Goal: Task Accomplishment & Management: Use online tool/utility

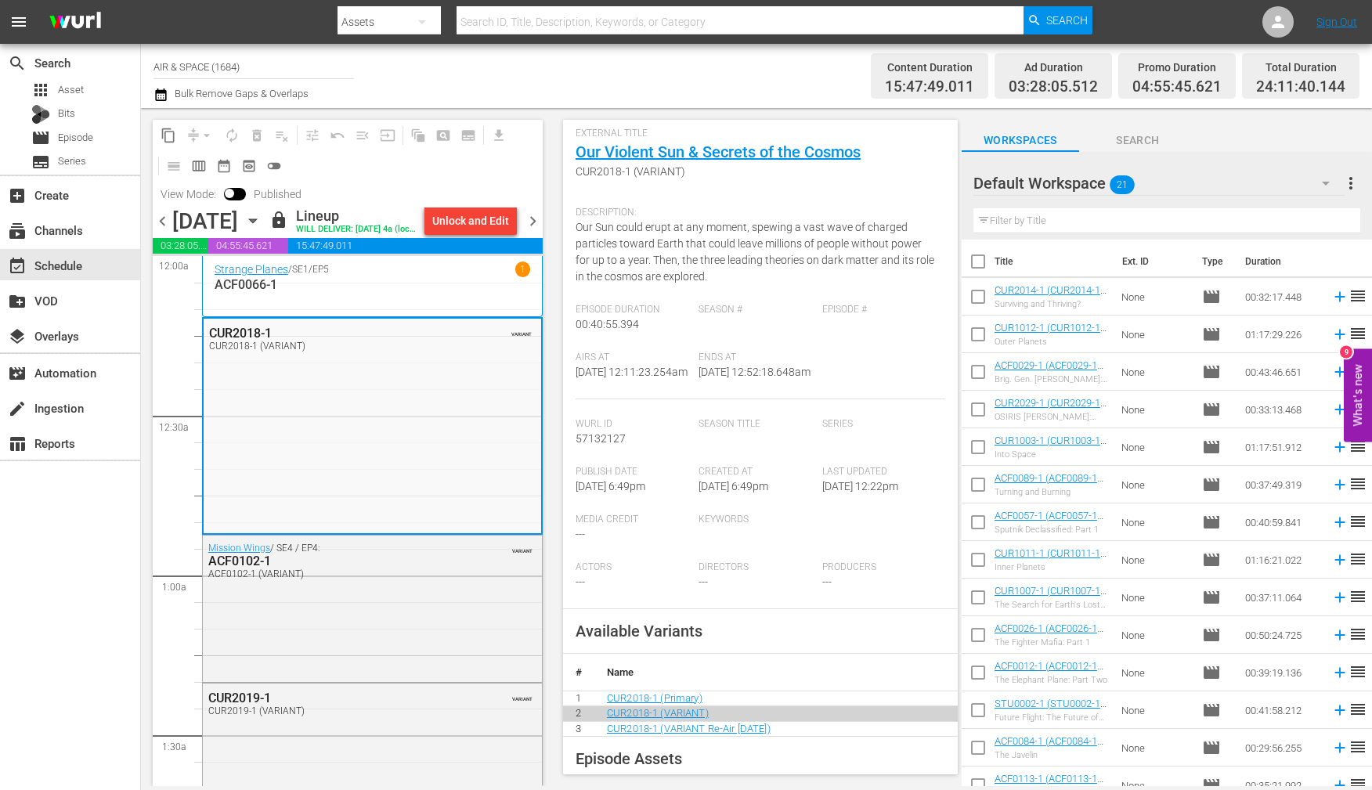
scroll to position [125, 0]
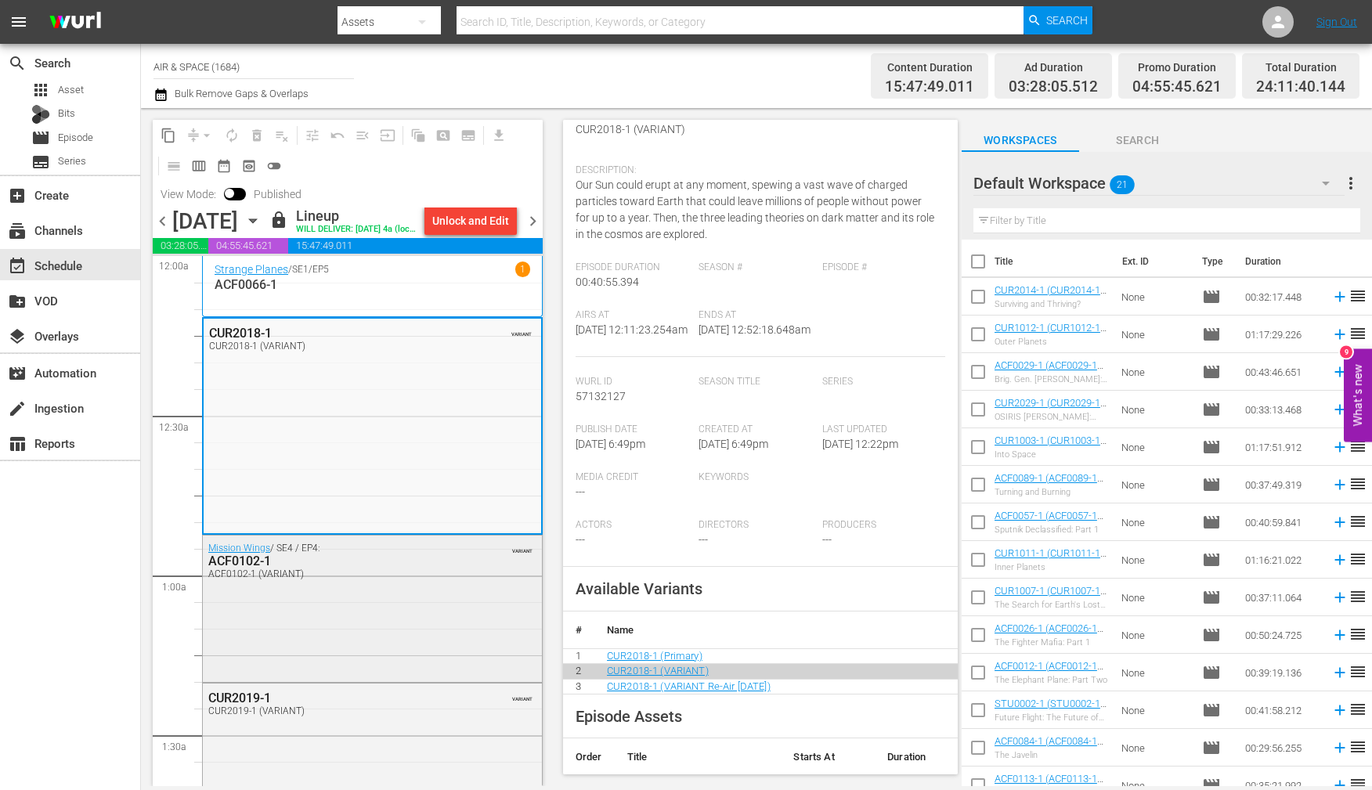
click at [227, 568] on div "ACF0102-1" at bounding box center [334, 560] width 253 height 15
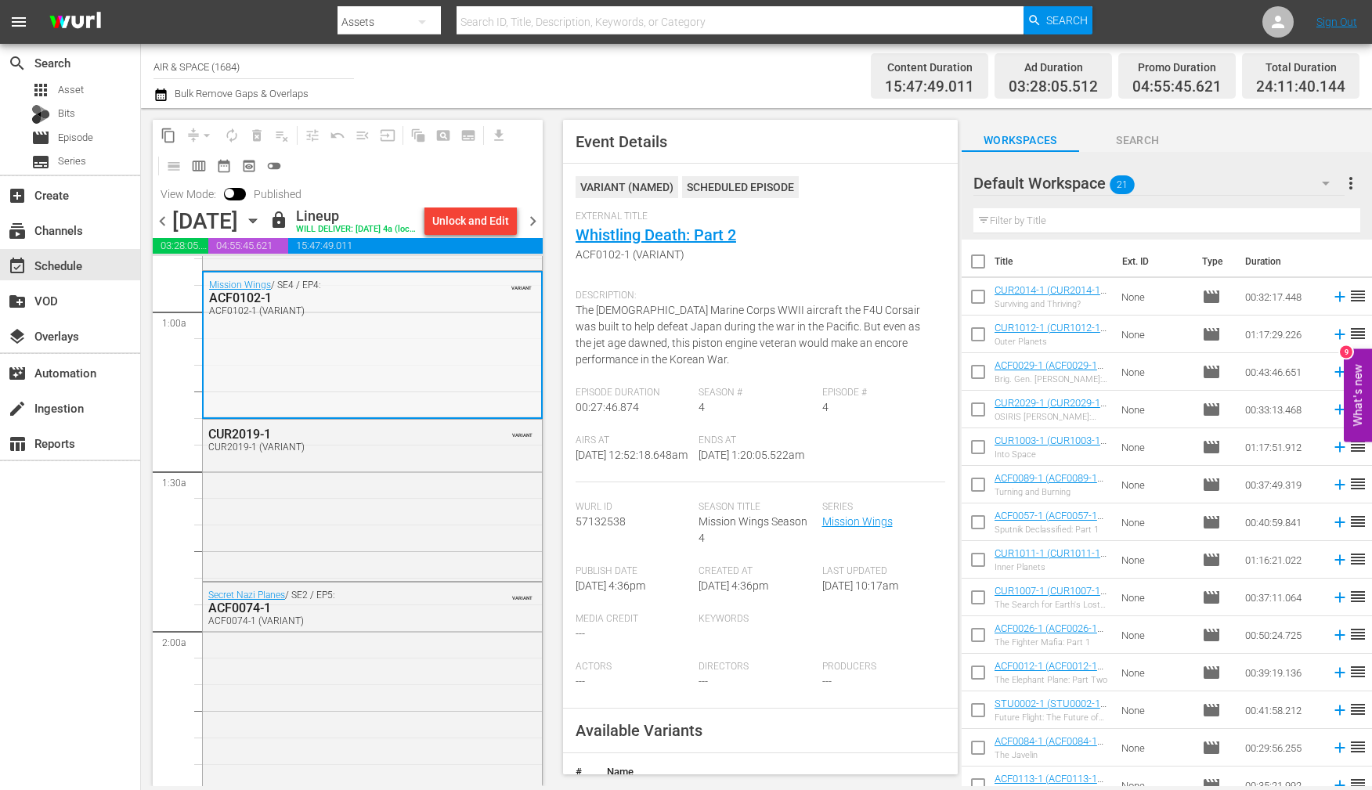
scroll to position [276, 0]
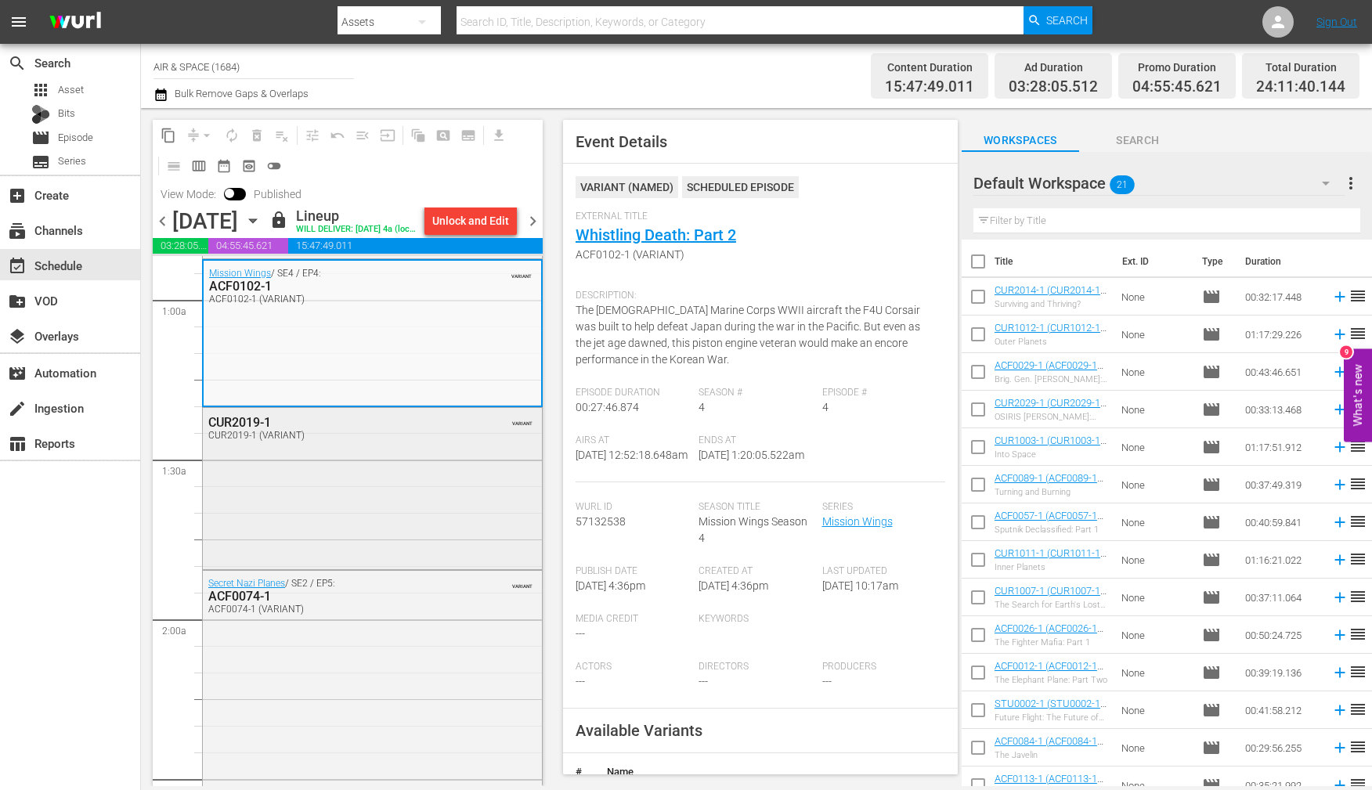
click at [232, 441] on div "CUR2019-1 (VARIANT)" at bounding box center [334, 435] width 253 height 11
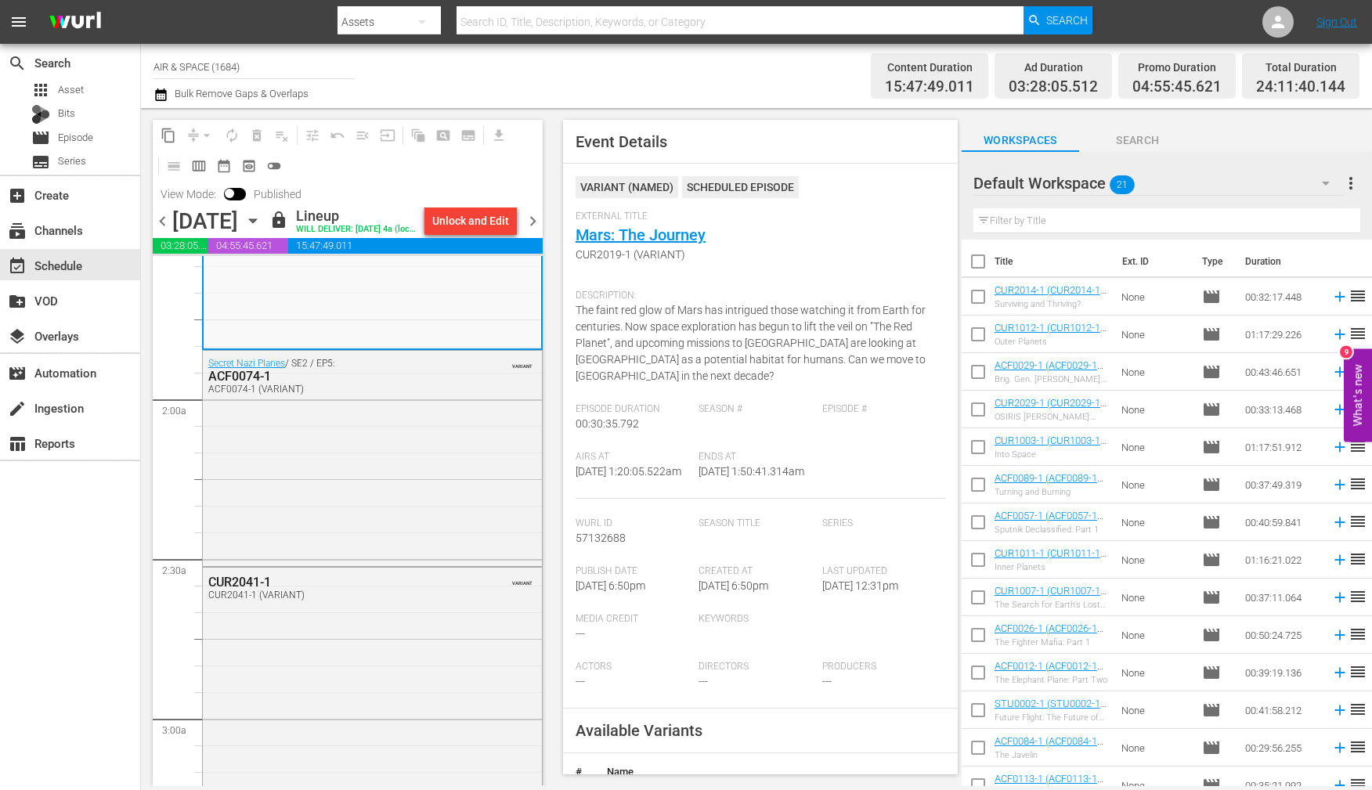
scroll to position [484, 0]
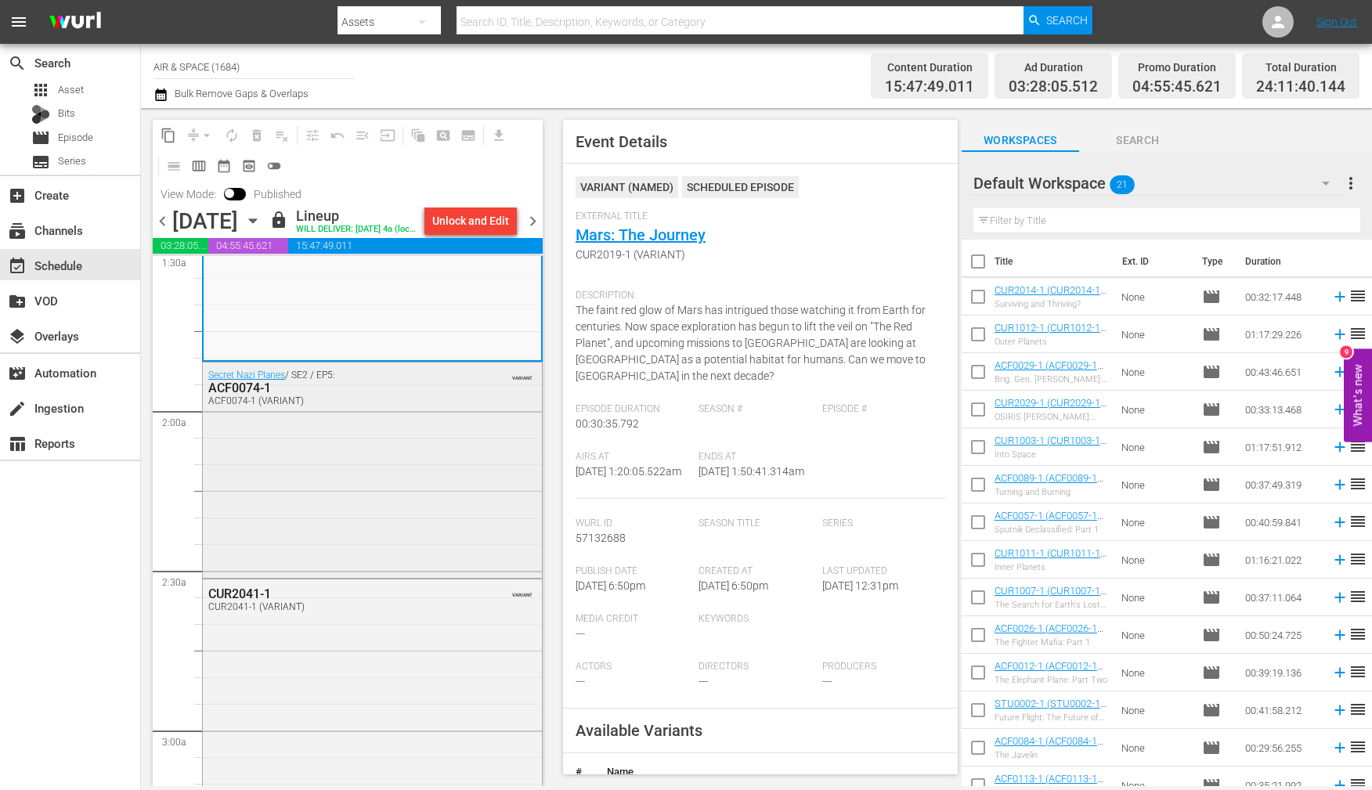
click at [256, 395] on div "ACF0074-1" at bounding box center [334, 387] width 253 height 15
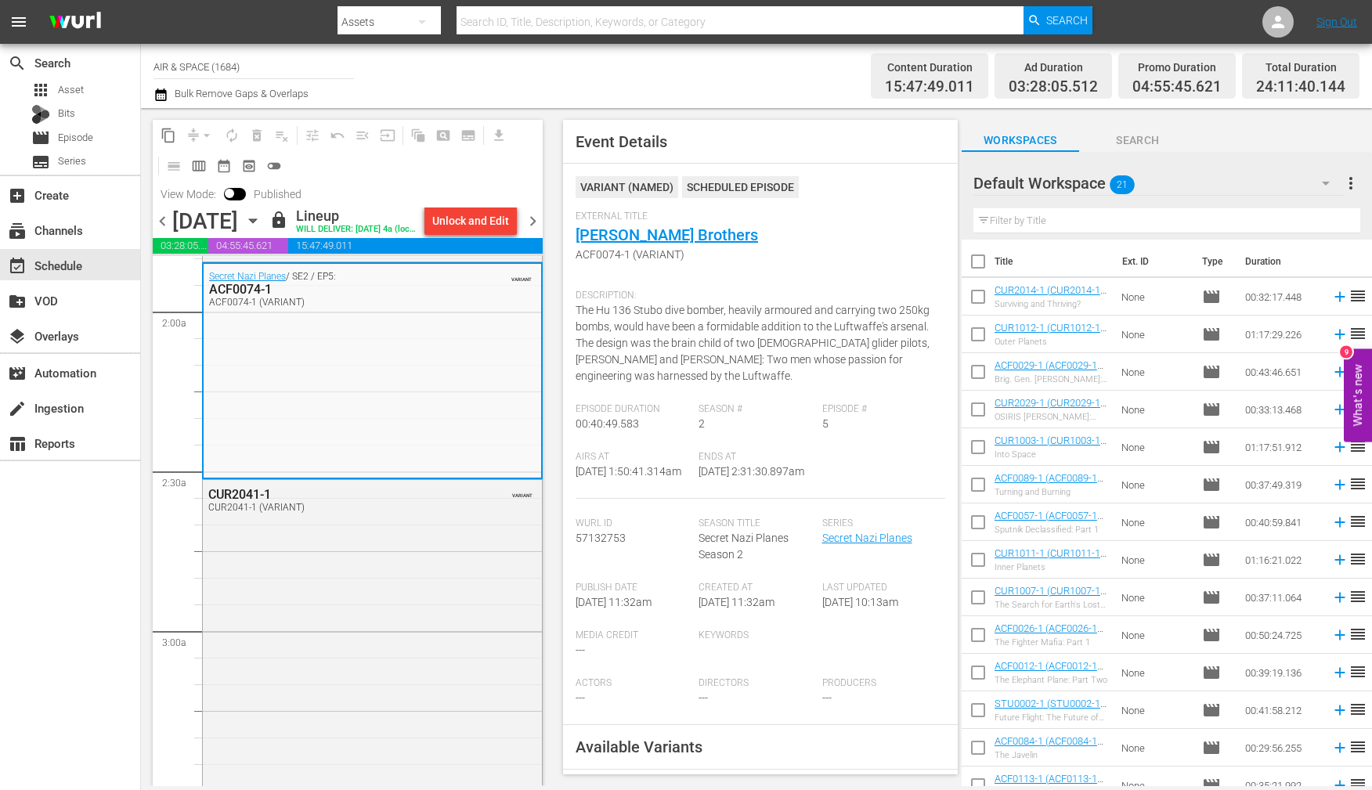
scroll to position [608, 0]
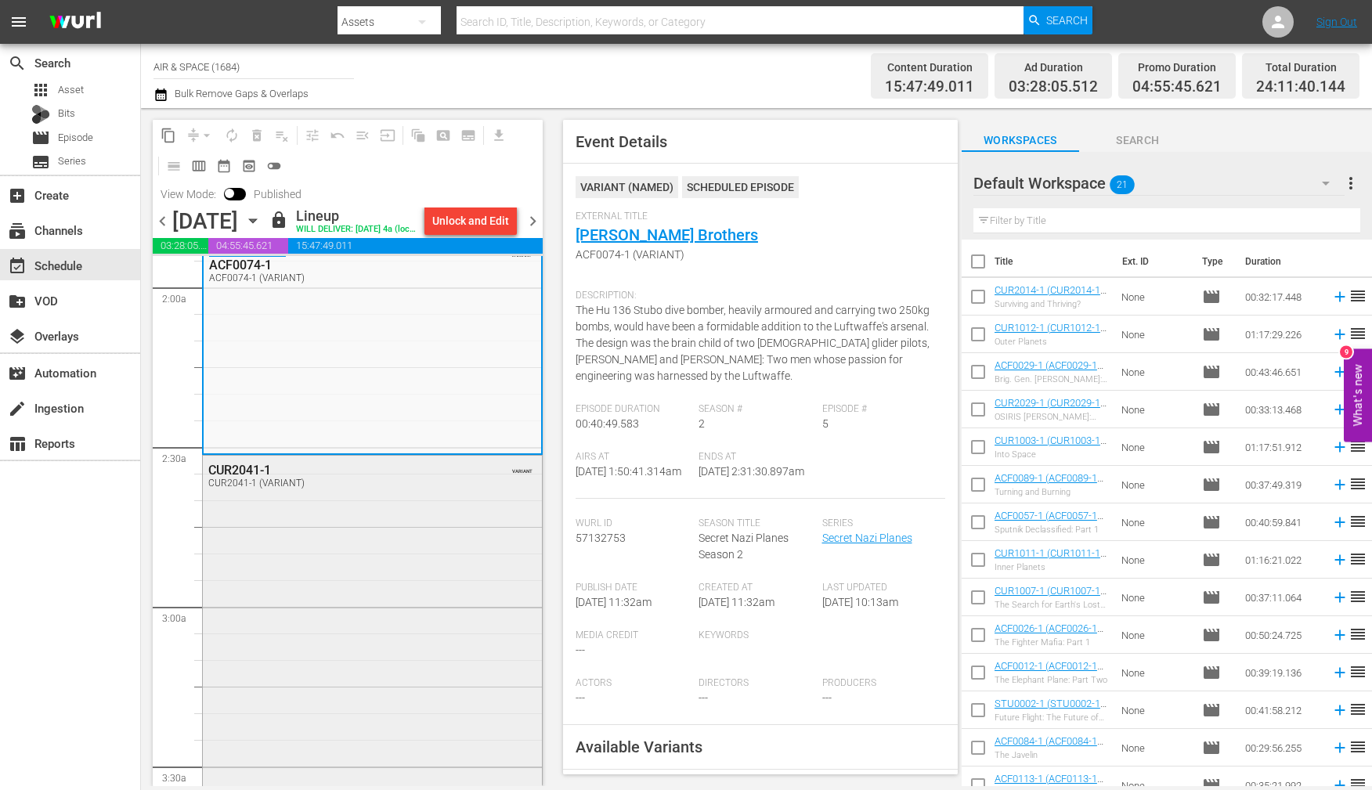
click at [242, 478] on div "CUR2041-1" at bounding box center [334, 470] width 253 height 15
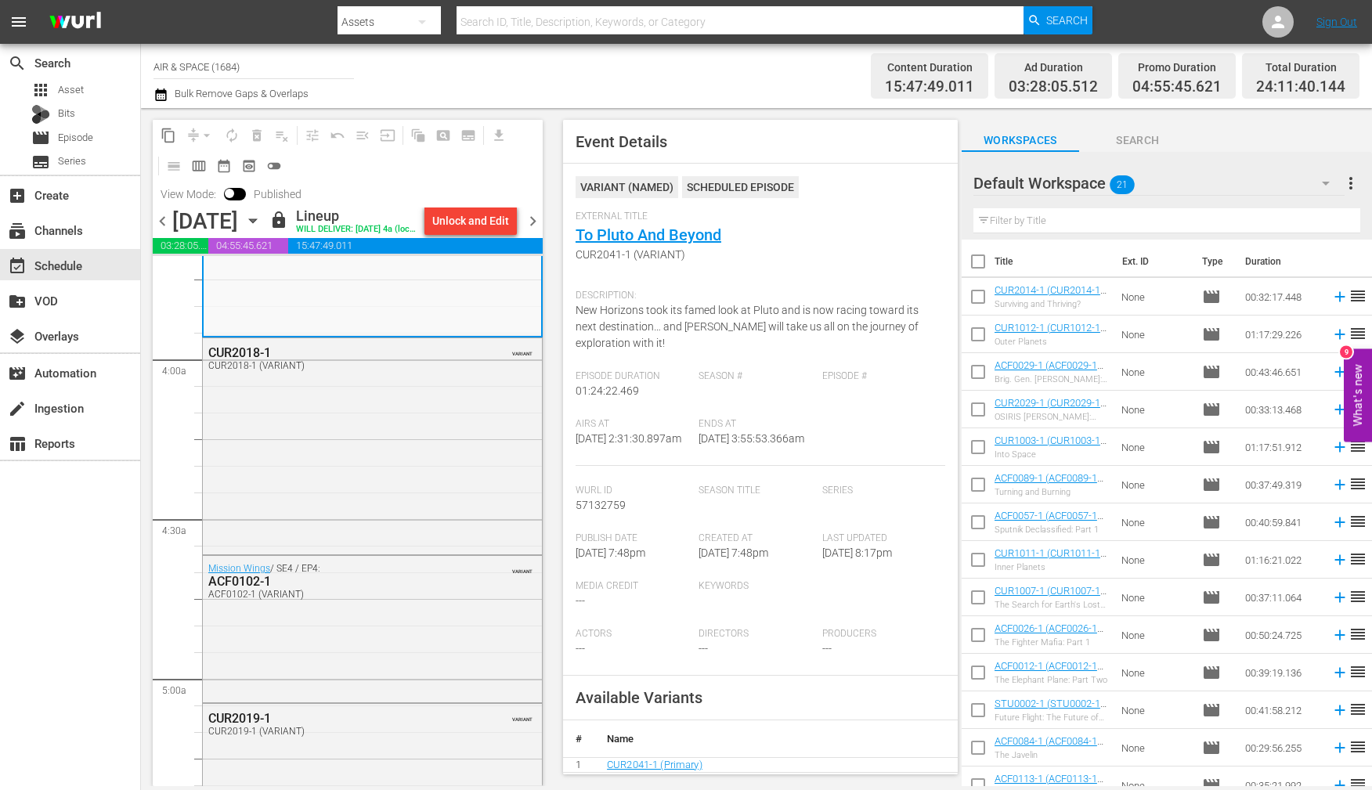
scroll to position [1199, 0]
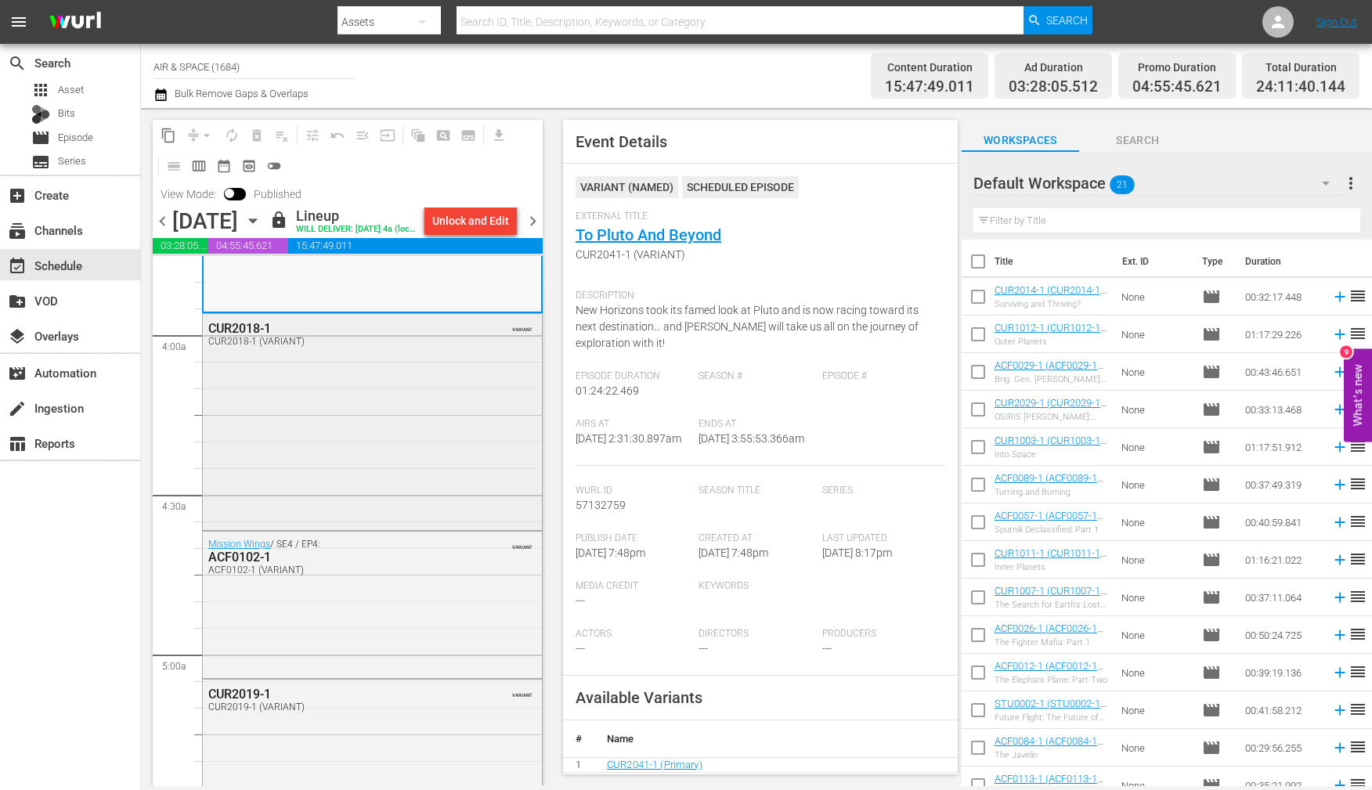
click at [242, 336] on div "CUR2018-1" at bounding box center [334, 328] width 253 height 15
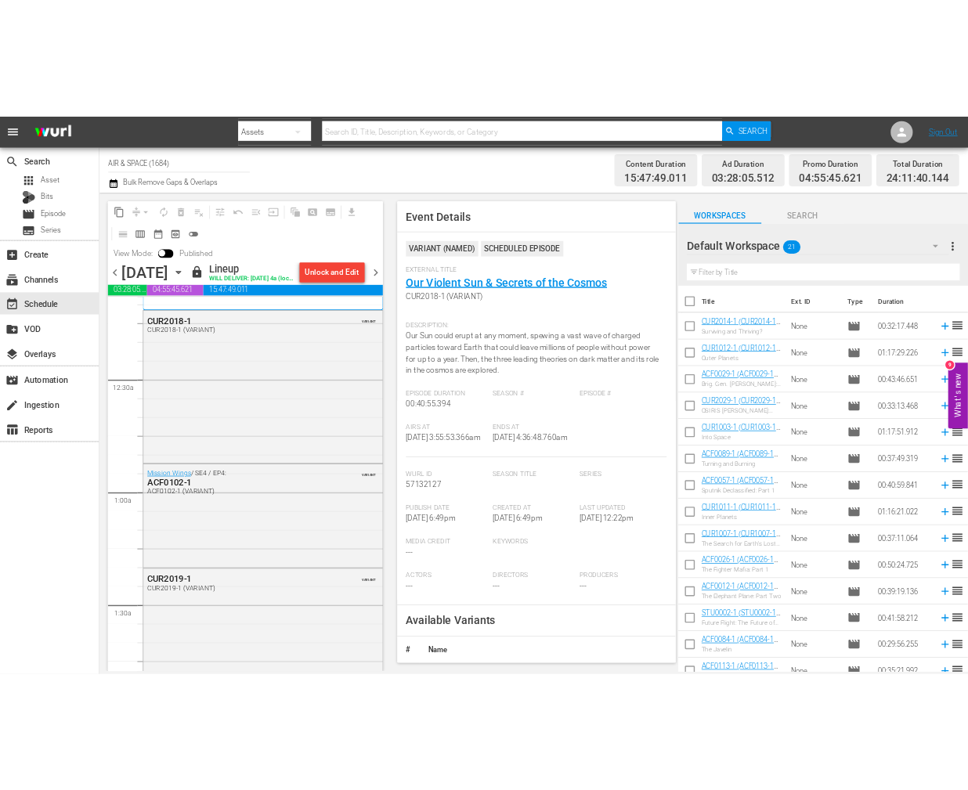
scroll to position [0, 0]
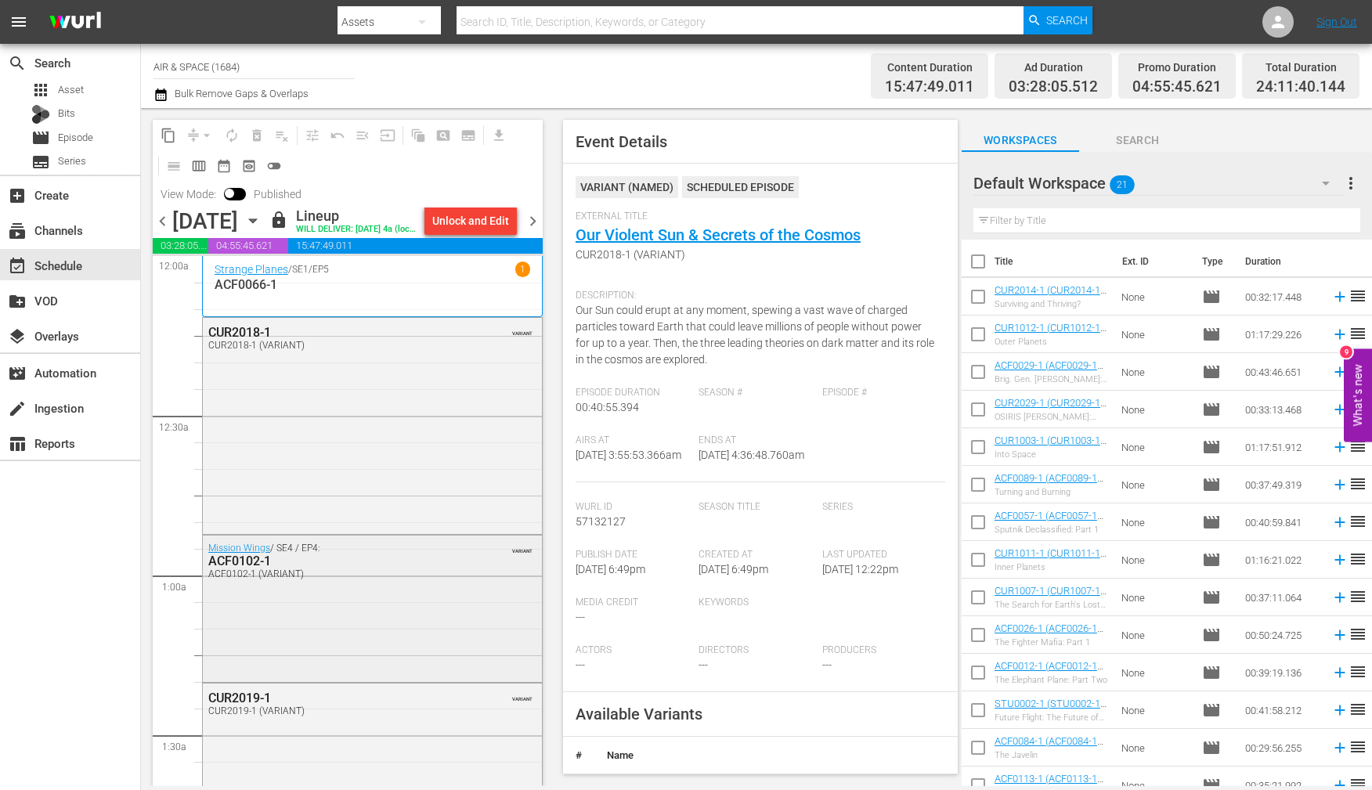
click at [247, 568] on div "ACF0102-1" at bounding box center [334, 560] width 253 height 15
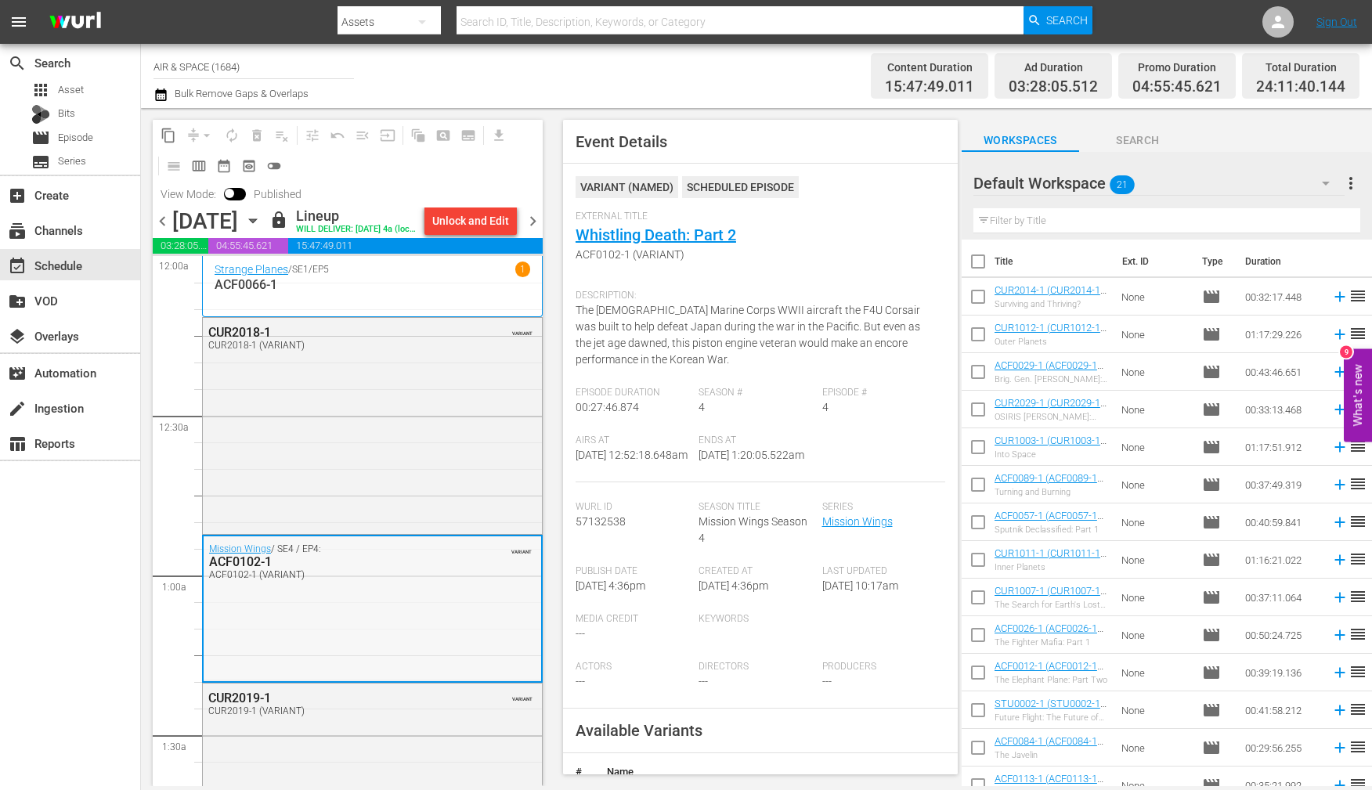
click at [240, 569] on div "ACF0102-1" at bounding box center [334, 561] width 251 height 15
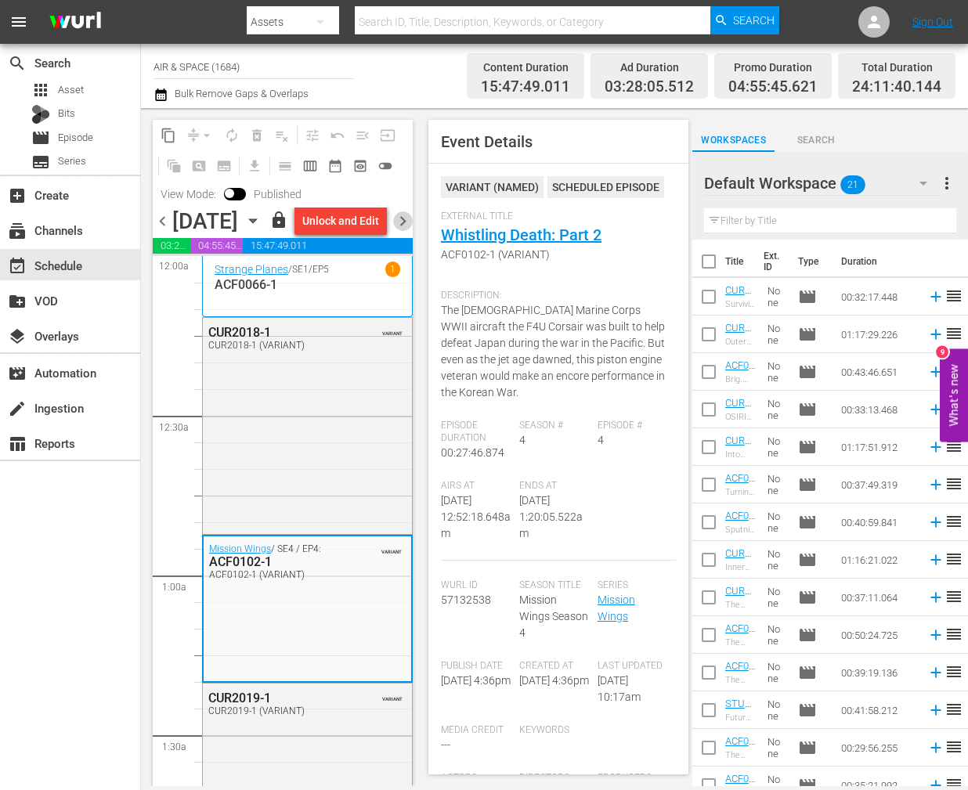
click at [403, 231] on span "chevron_right" at bounding box center [403, 221] width 20 height 20
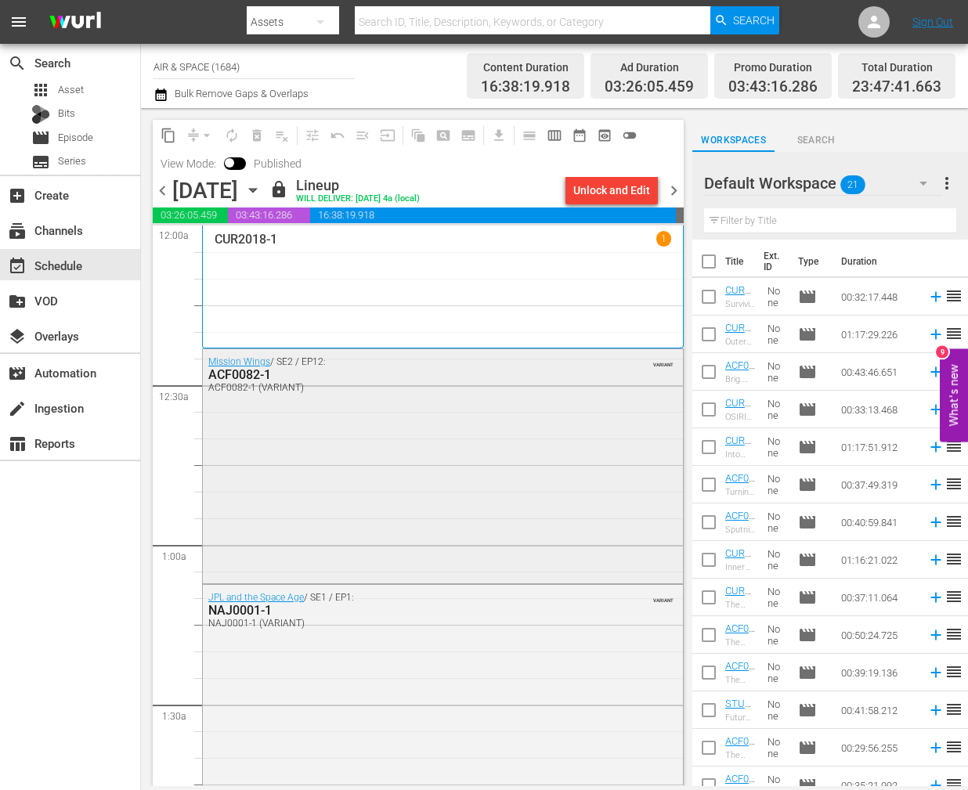
click at [246, 376] on div "ACF0082-1" at bounding box center [402, 374] width 389 height 15
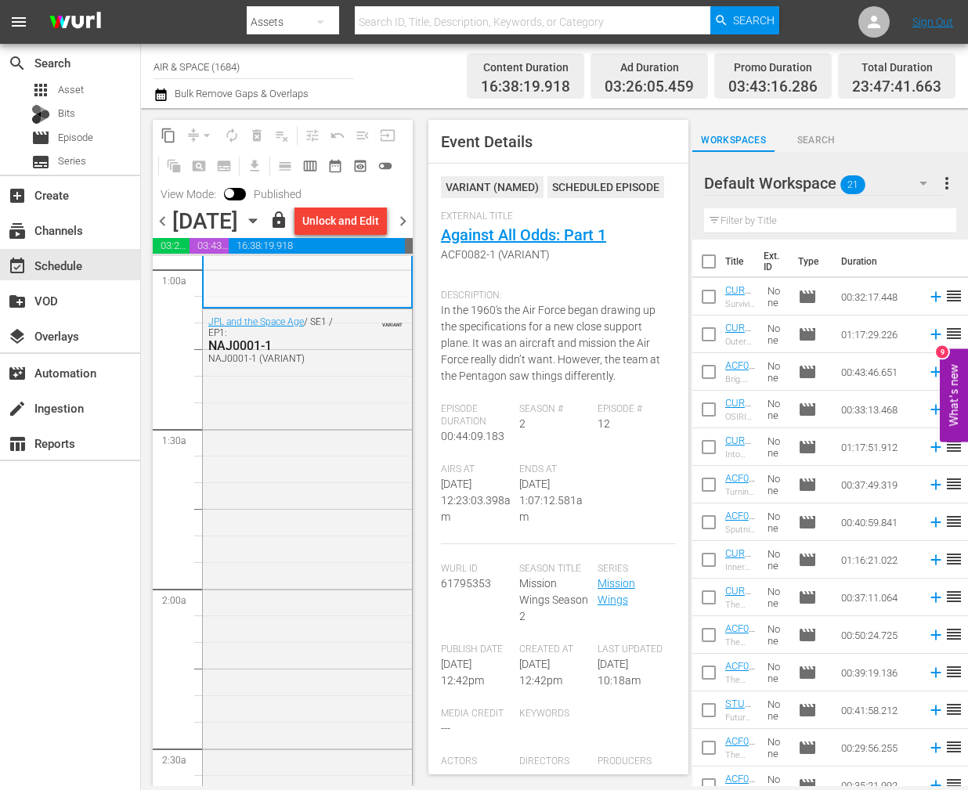
scroll to position [369, 0]
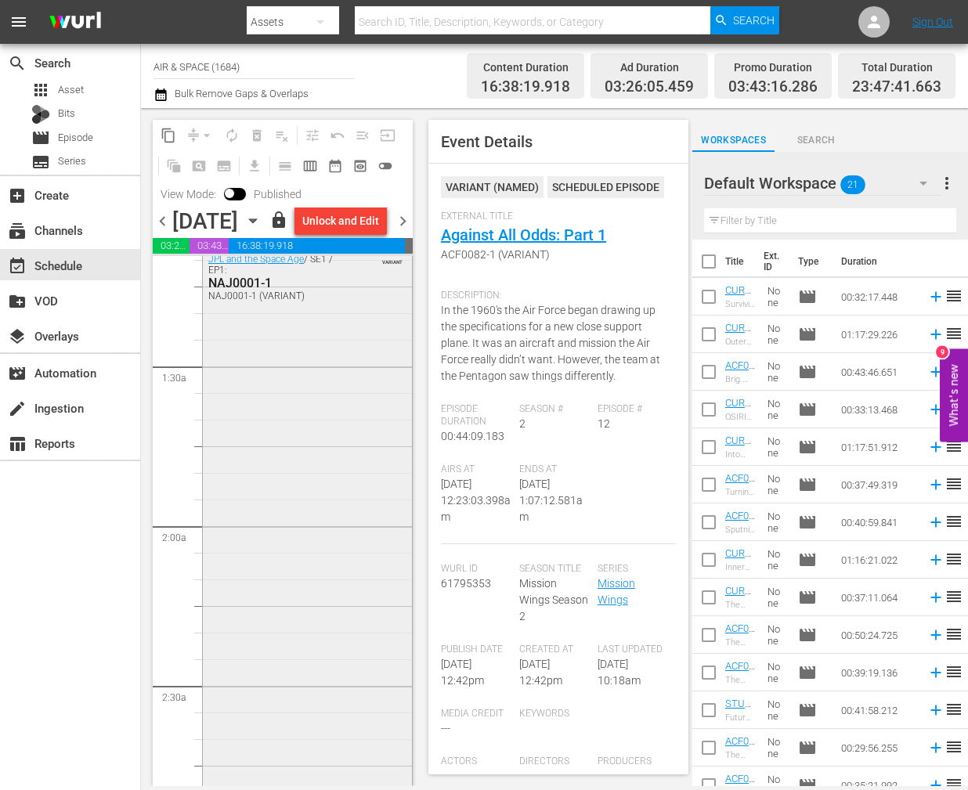
click at [253, 290] on div "NAJ0001-1" at bounding box center [274, 283] width 132 height 15
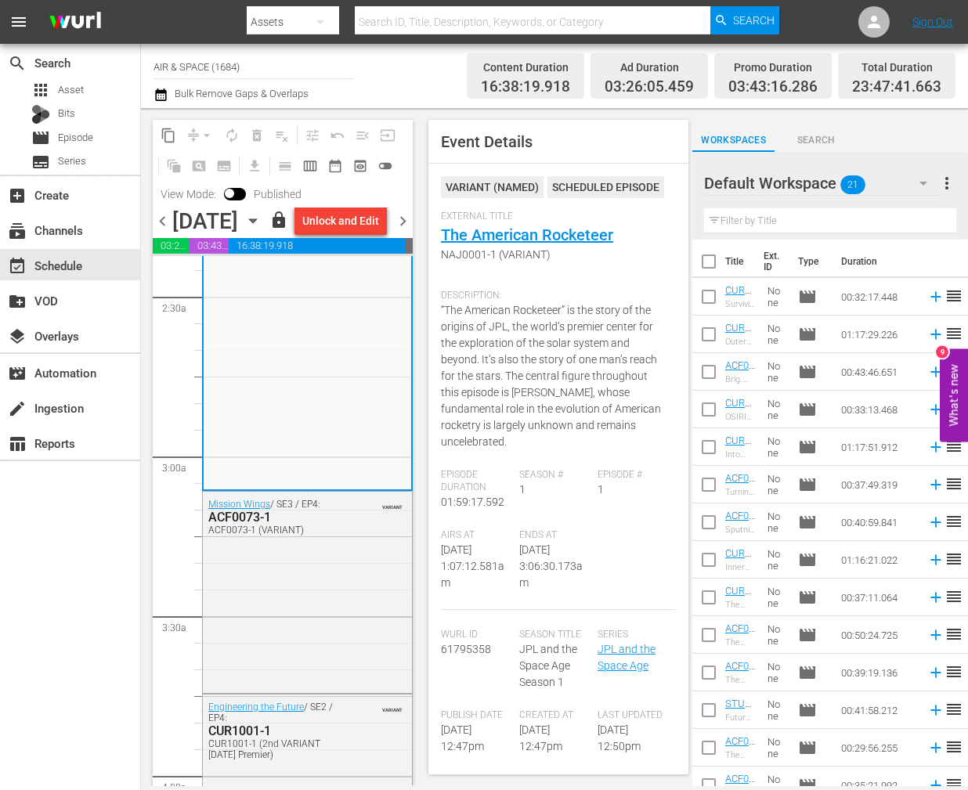
scroll to position [770, 0]
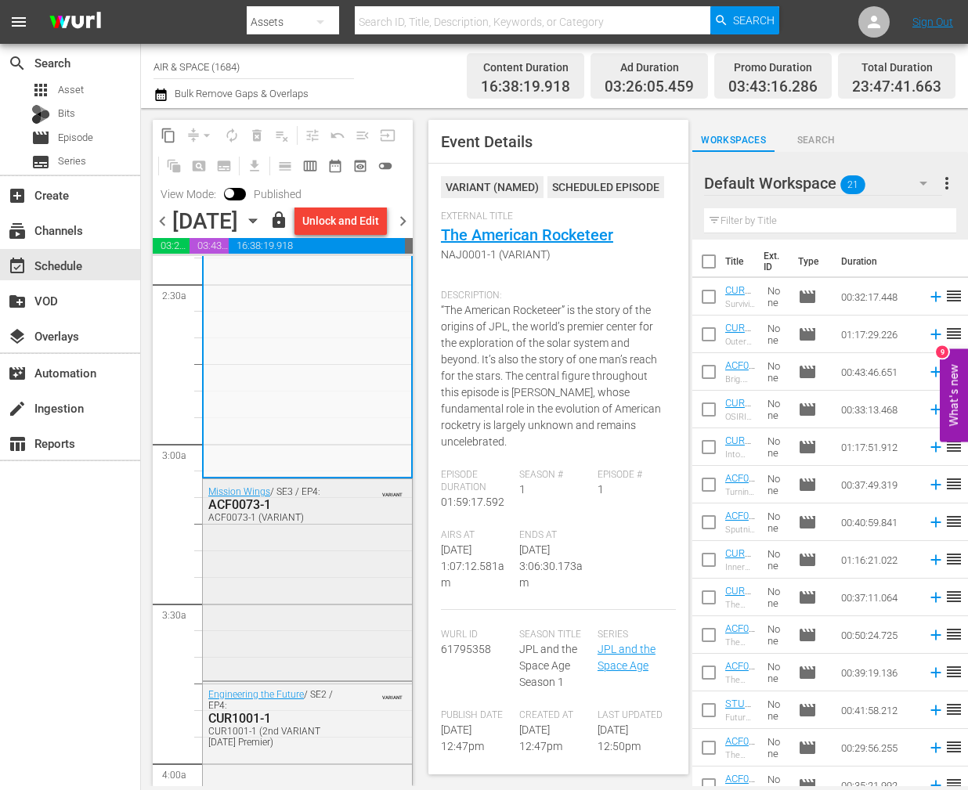
click at [247, 512] on div "ACF0073-1" at bounding box center [274, 504] width 132 height 15
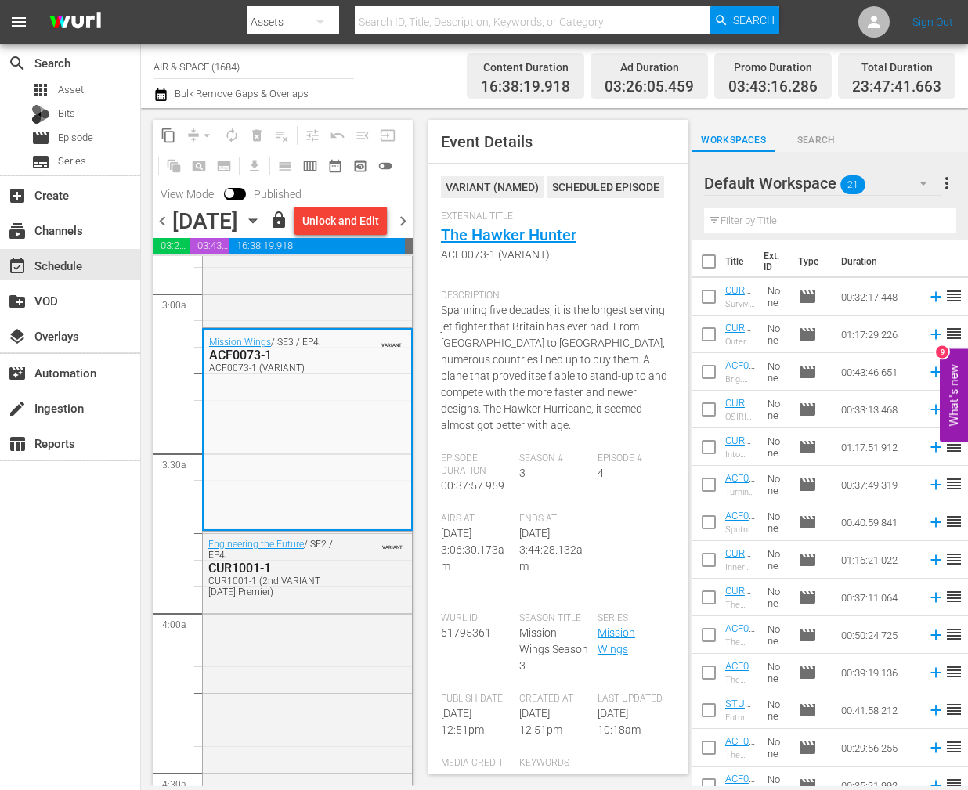
scroll to position [984, 0]
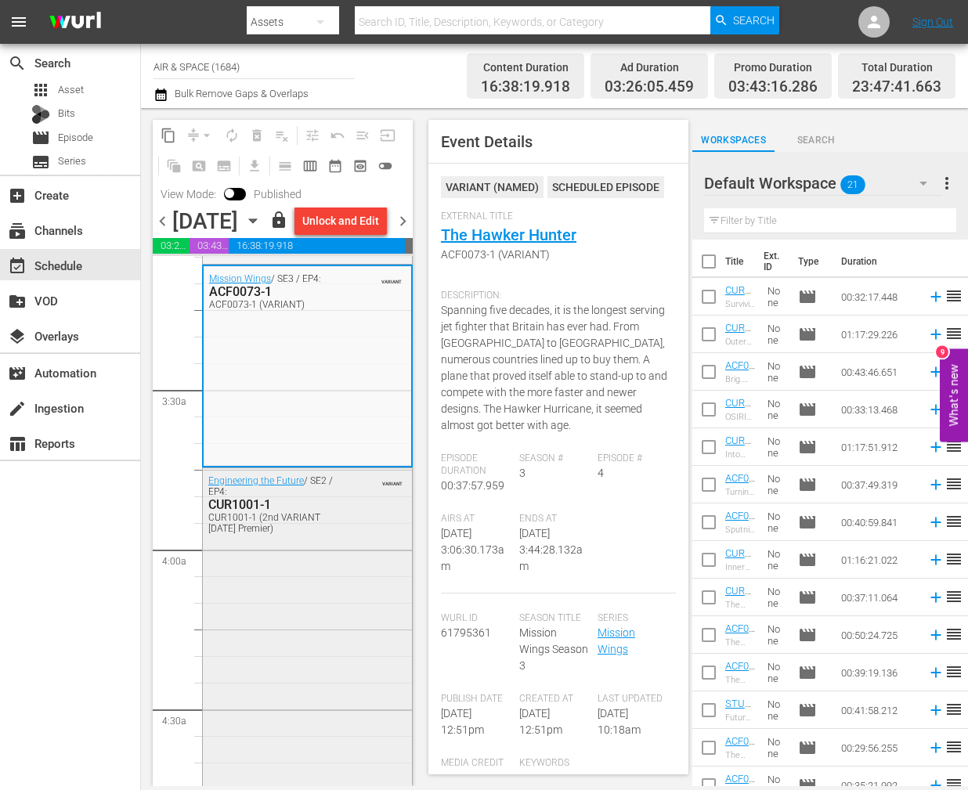
click at [260, 512] on div "CUR1001-1" at bounding box center [274, 504] width 132 height 15
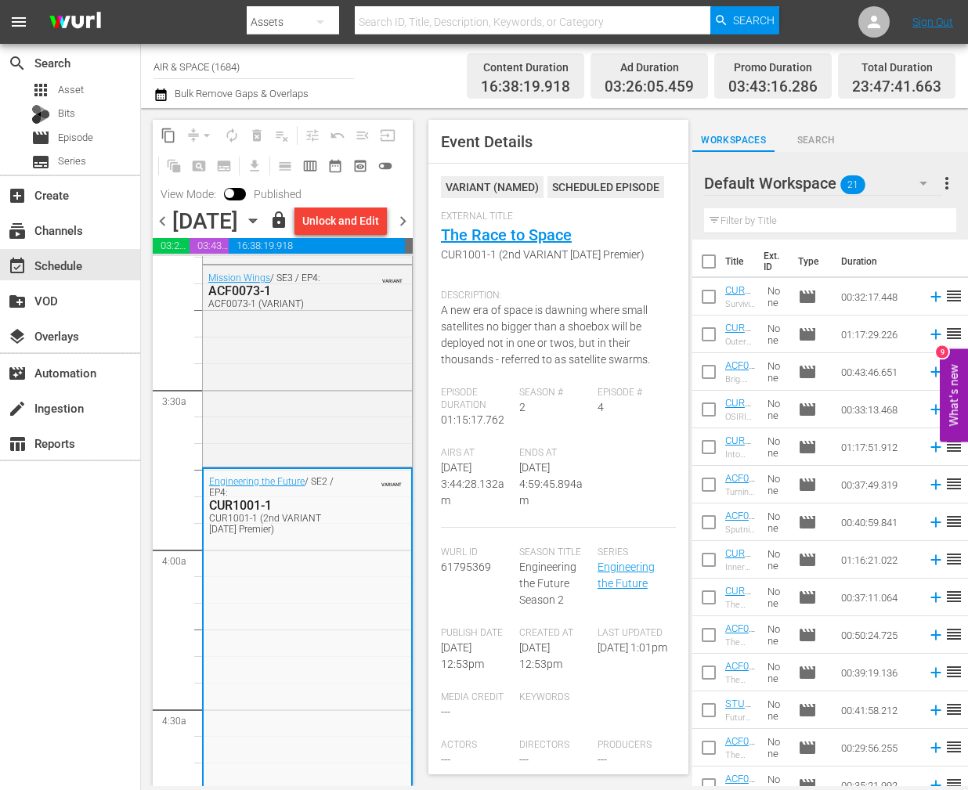
click at [406, 231] on span "chevron_right" at bounding box center [403, 221] width 20 height 20
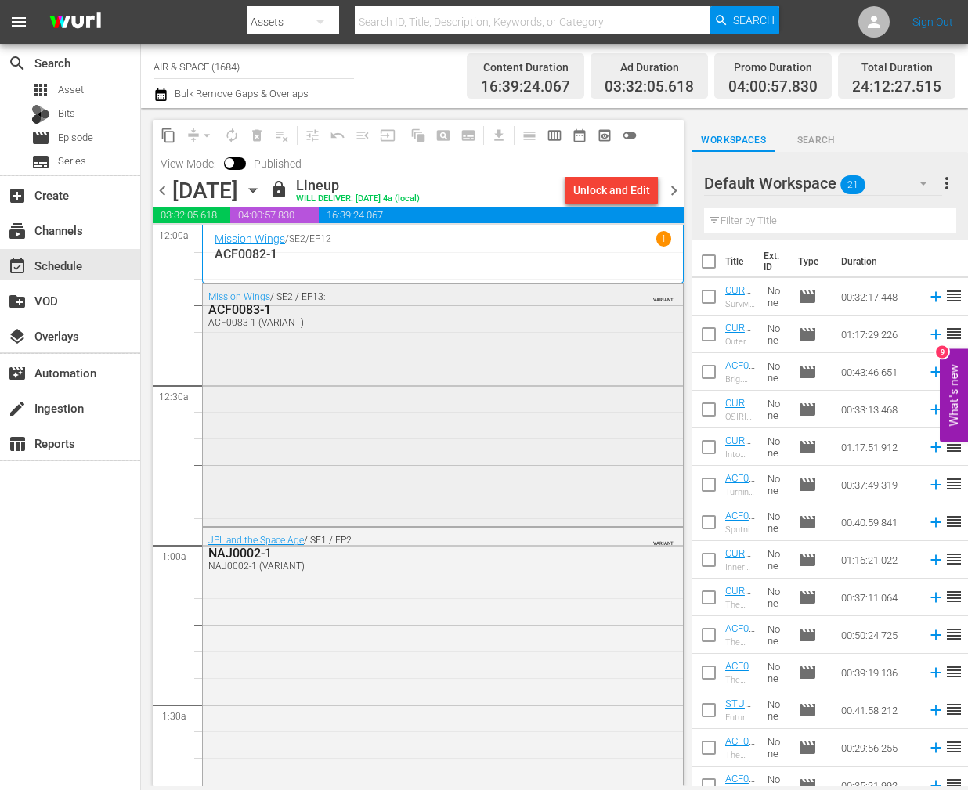
click at [237, 308] on div "ACF0083-1" at bounding box center [402, 309] width 389 height 15
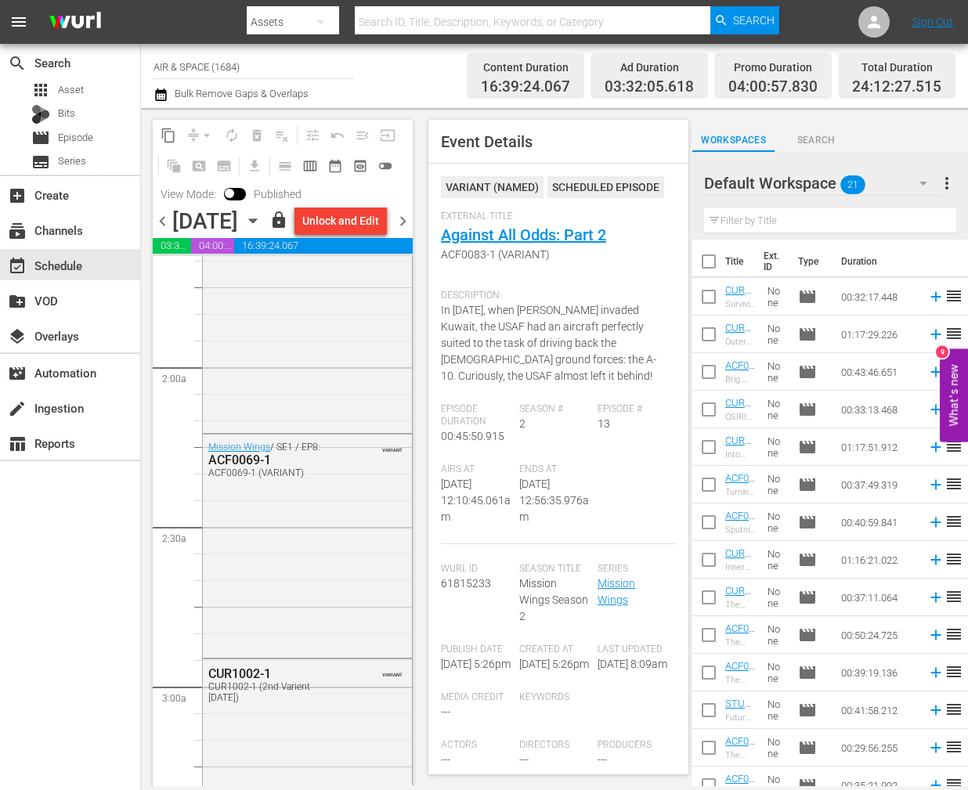
scroll to position [617, 0]
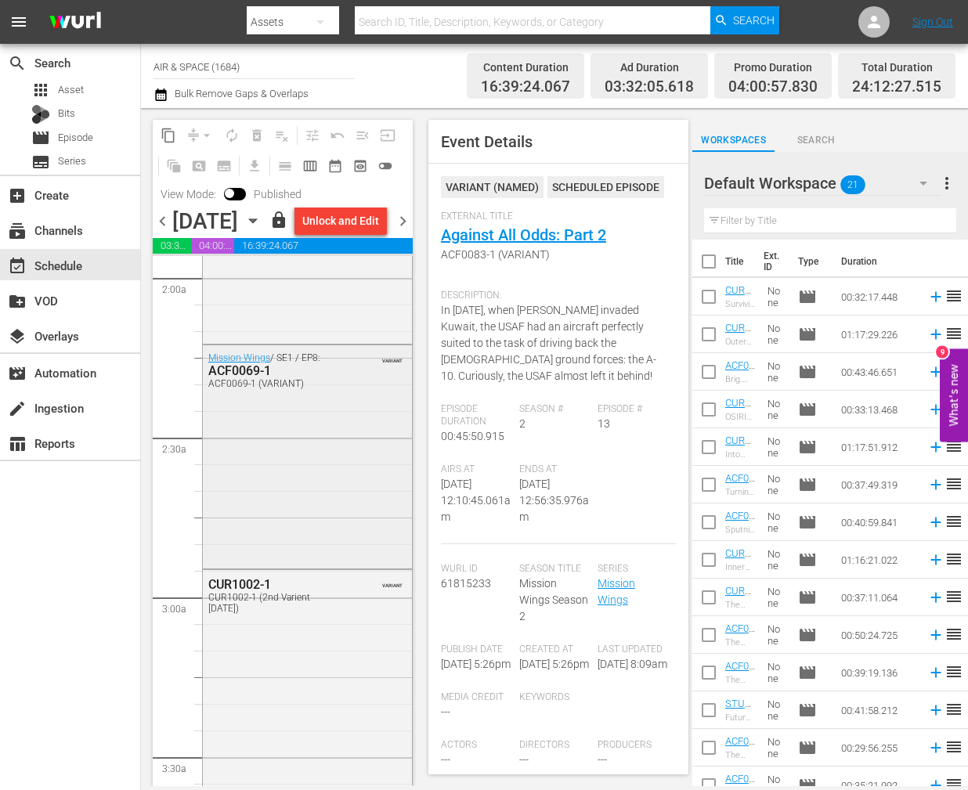
click at [250, 378] on div "ACF0069-1" at bounding box center [274, 370] width 132 height 15
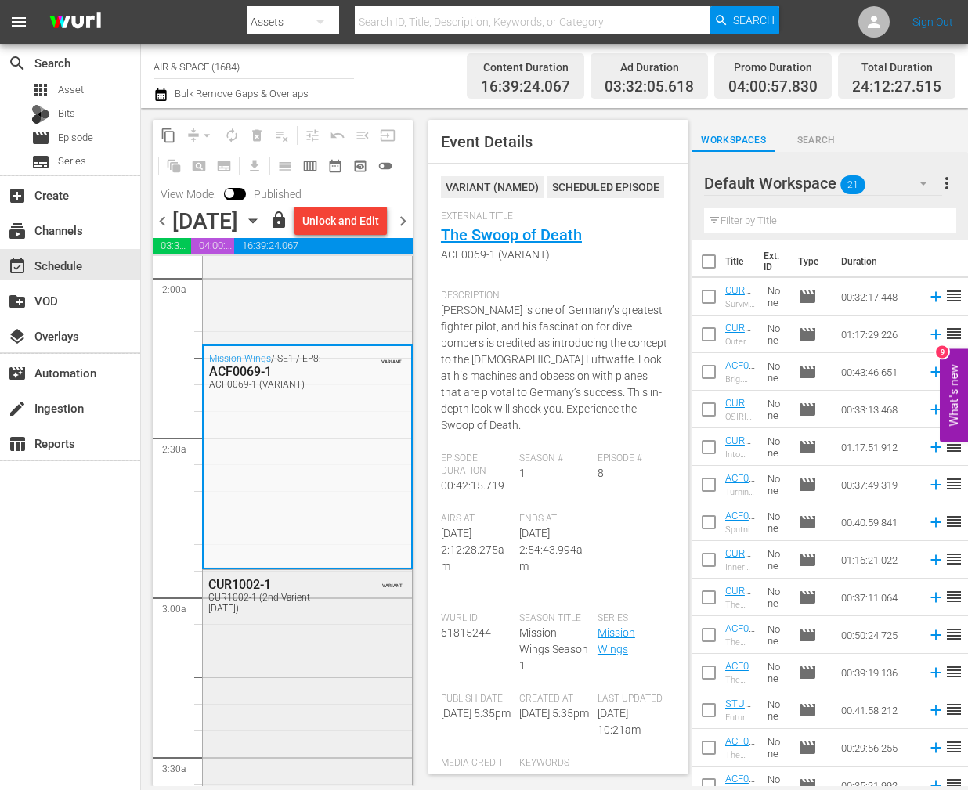
click at [252, 592] on div "CUR1002-1" at bounding box center [274, 584] width 132 height 15
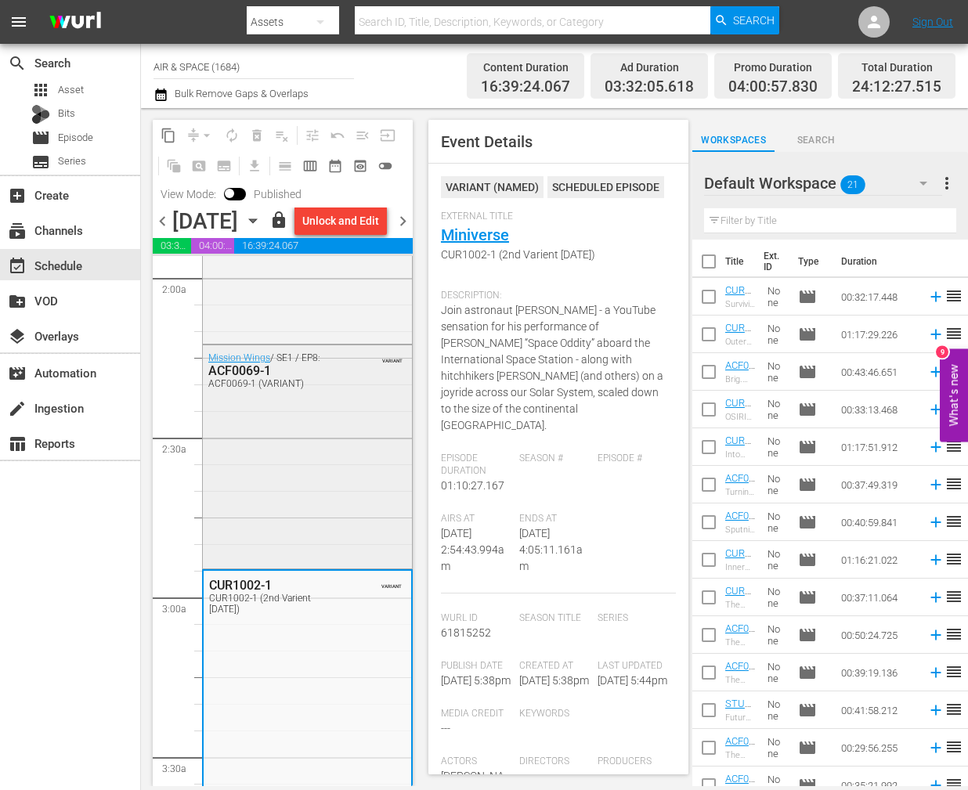
click at [253, 378] on div "ACF0069-1" at bounding box center [274, 370] width 132 height 15
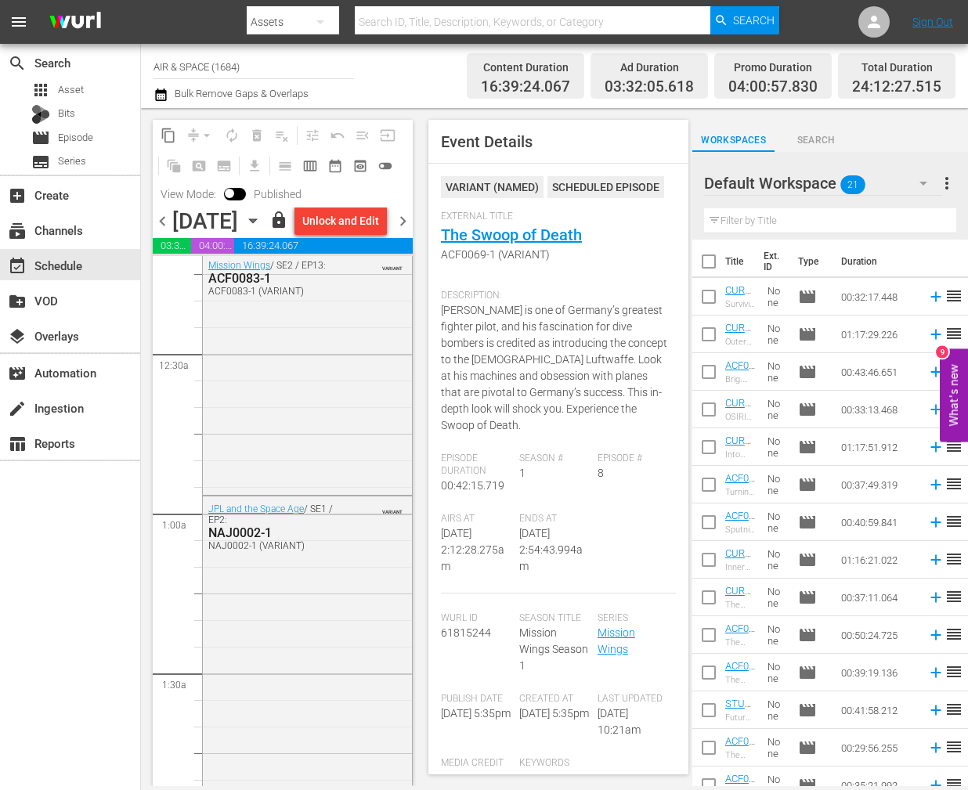
scroll to position [0, 0]
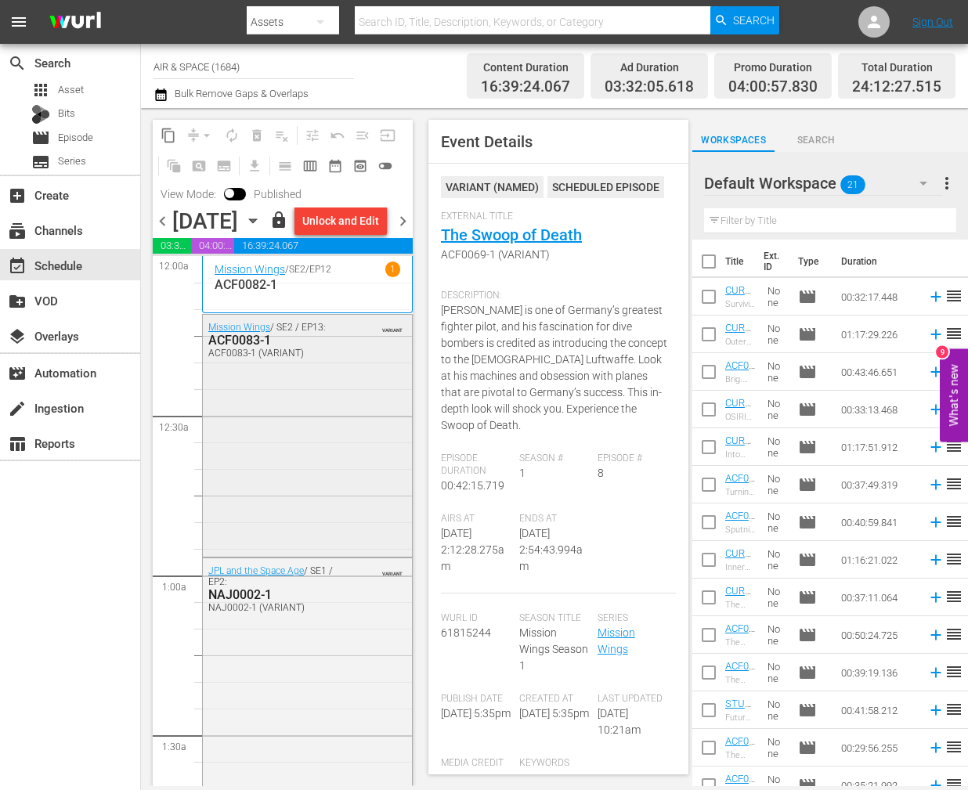
click at [250, 348] on div "ACF0083-1" at bounding box center [274, 340] width 132 height 15
